Goal: Book appointment/travel/reservation

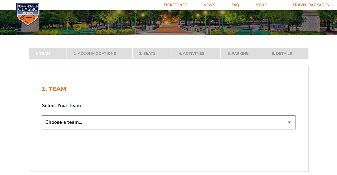
scroll to position [80, 0]
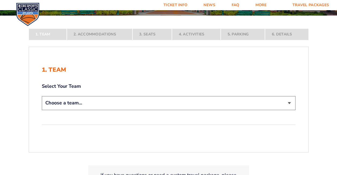
click at [89, 104] on select "Choose a team... [US_STATE] Wildcats [US_STATE] State Buckeyes [US_STATE] Tar H…" at bounding box center [169, 103] width 254 height 14
select select "12956"
click at [42, 110] on select "Choose a team... [US_STATE] Wildcats [US_STATE] State Buckeyes [US_STATE] Tar H…" at bounding box center [169, 103] width 254 height 14
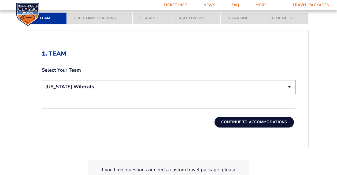
click at [250, 122] on button "Continue To Accommodations" at bounding box center [254, 122] width 79 height 11
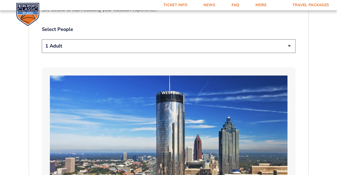
scroll to position [295, 0]
click at [102, 39] on select "1 Adult 2 Adults 3 Adults 4 Adults 2 Adults + 1 Child 2 Adults + 2 Children 2 A…" at bounding box center [169, 46] width 254 height 14
select select "2 Adults"
click at [42, 39] on select "1 Adult 2 Adults 3 Adults 4 Adults 2 Adults + 1 Child 2 Adults + 2 Children 2 A…" at bounding box center [169, 46] width 254 height 14
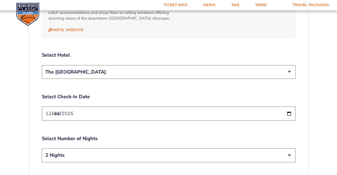
scroll to position [617, 0]
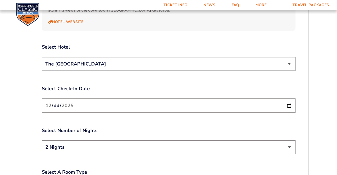
click at [149, 98] on input "[DATE]" at bounding box center [169, 105] width 254 height 14
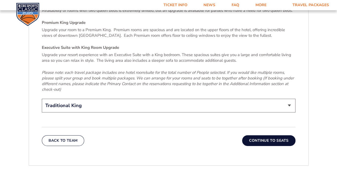
scroll to position [831, 0]
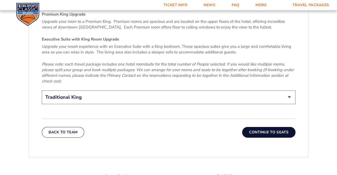
click at [266, 127] on button "Continue To Seats" at bounding box center [268, 132] width 53 height 11
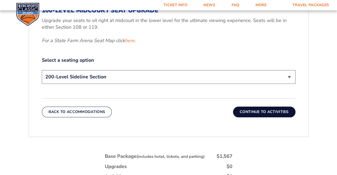
scroll to position [244, 0]
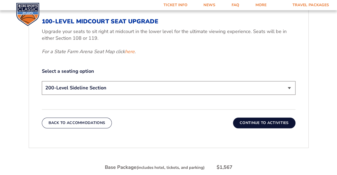
click at [250, 121] on button "Continue To Activities" at bounding box center [264, 122] width 62 height 11
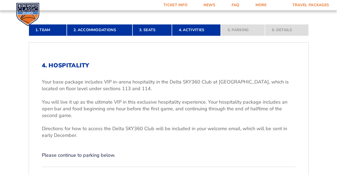
scroll to position [109, 0]
